Goal: Entertainment & Leisure: Consume media (video, audio)

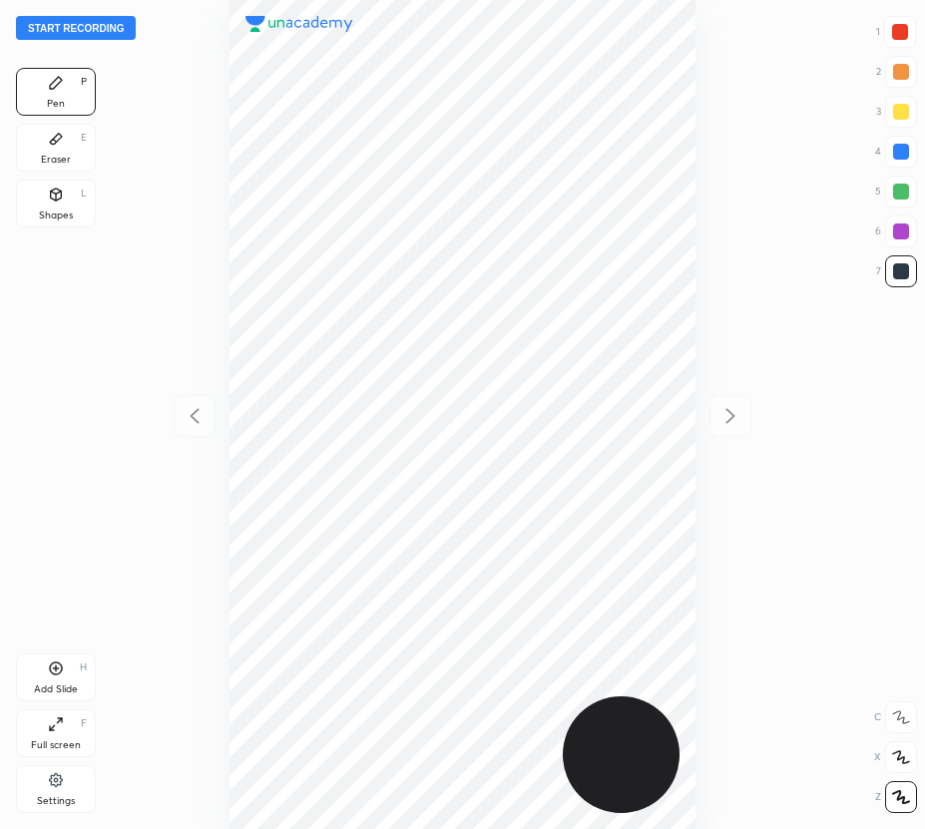
scroll to position [829, 606]
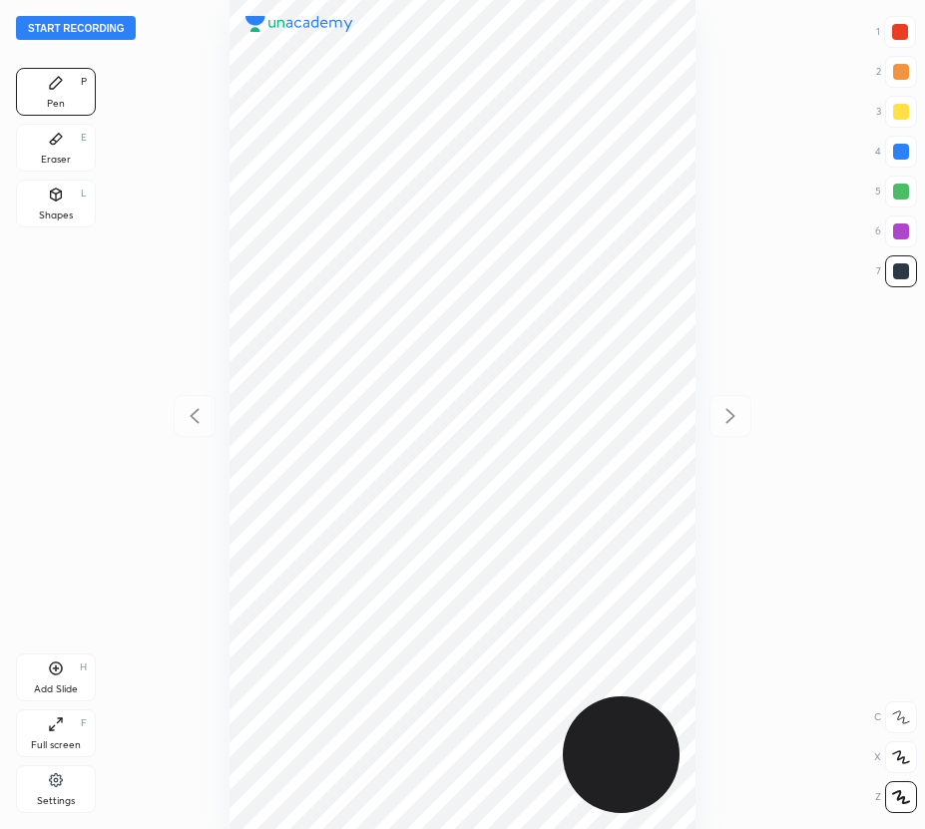
scroll to position [829, 606]
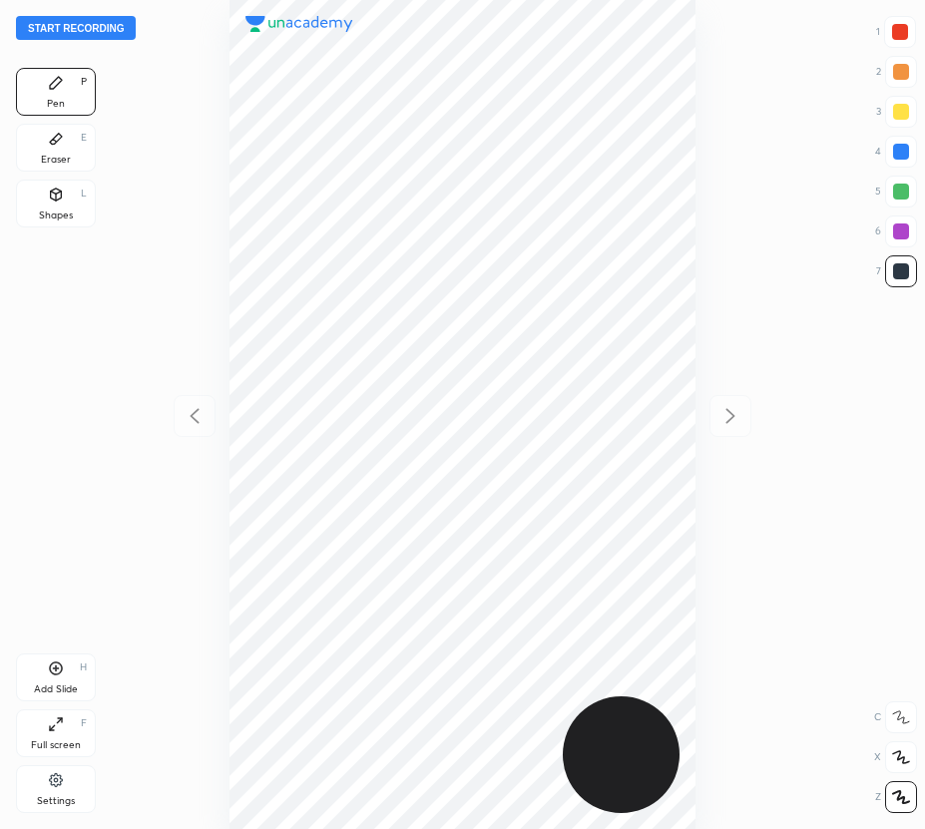
scroll to position [829, 606]
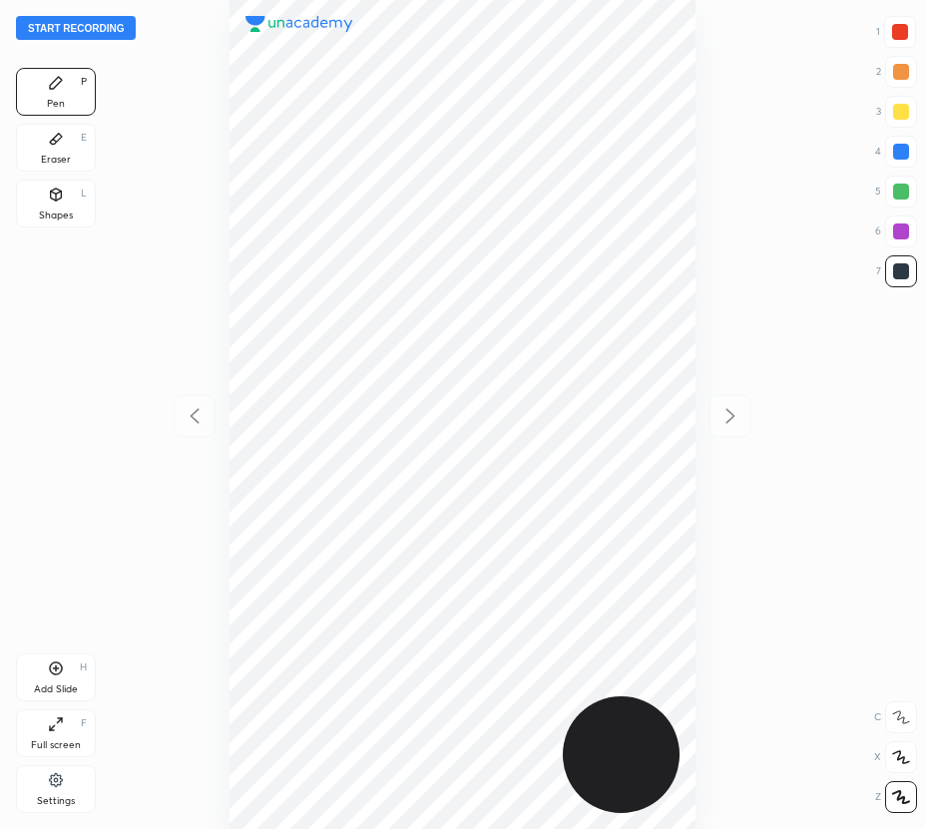
scroll to position [829, 606]
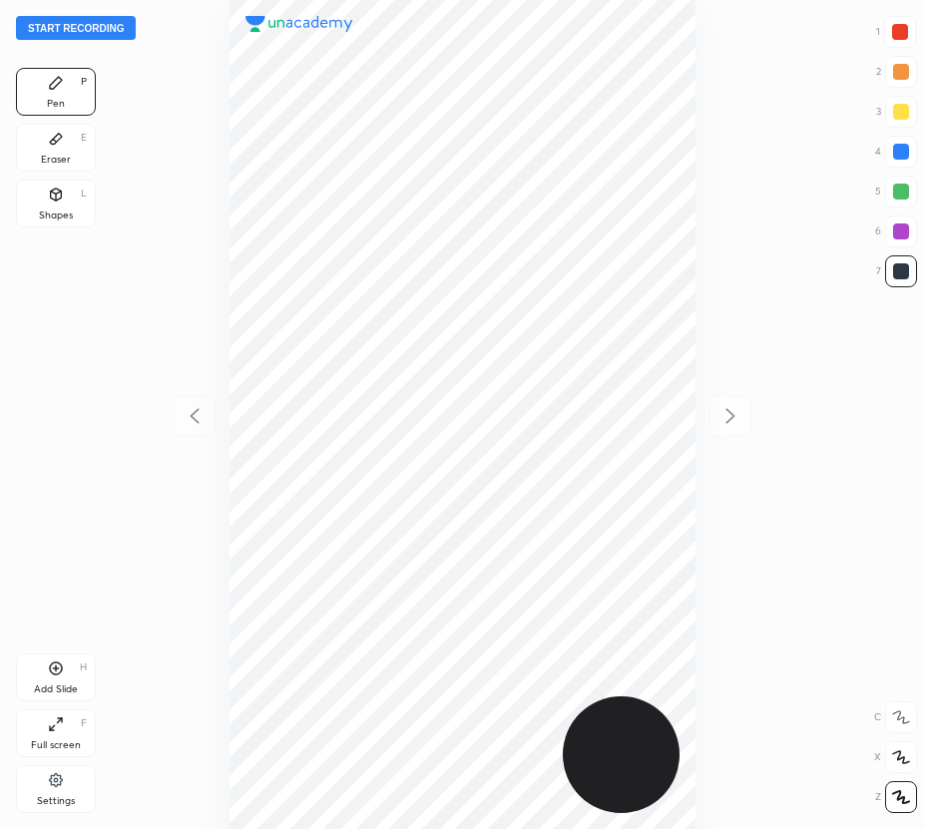
scroll to position [829, 606]
